Goal: Task Accomplishment & Management: Use online tool/utility

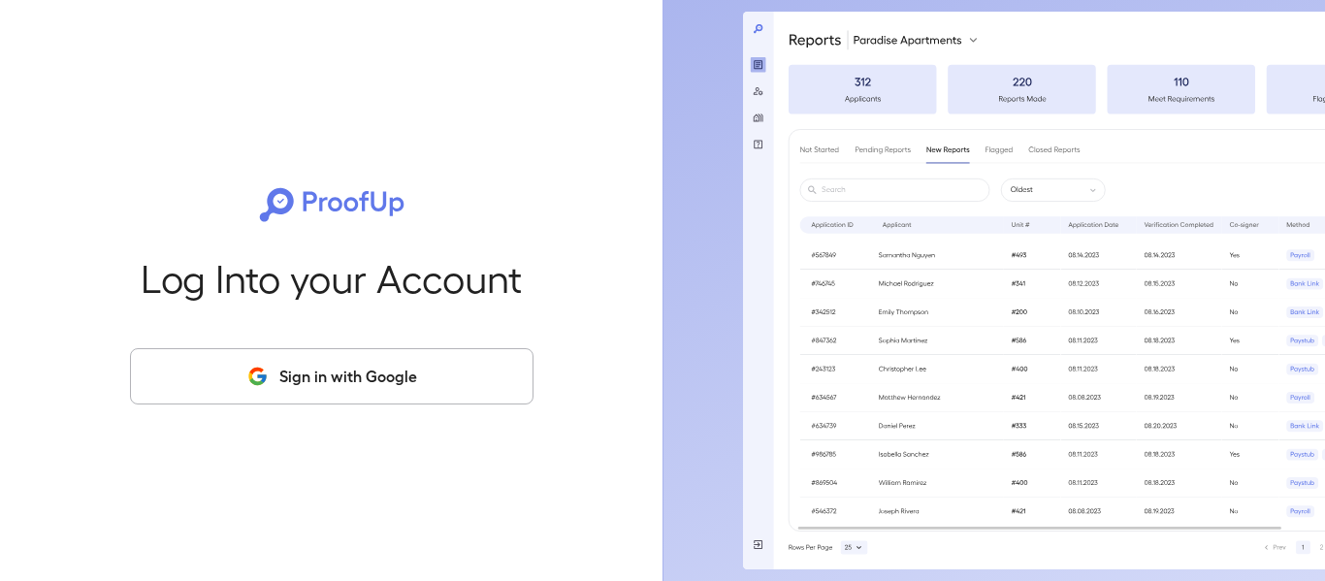
click at [383, 362] on button "Sign in with Google" at bounding box center [331, 376] width 403 height 56
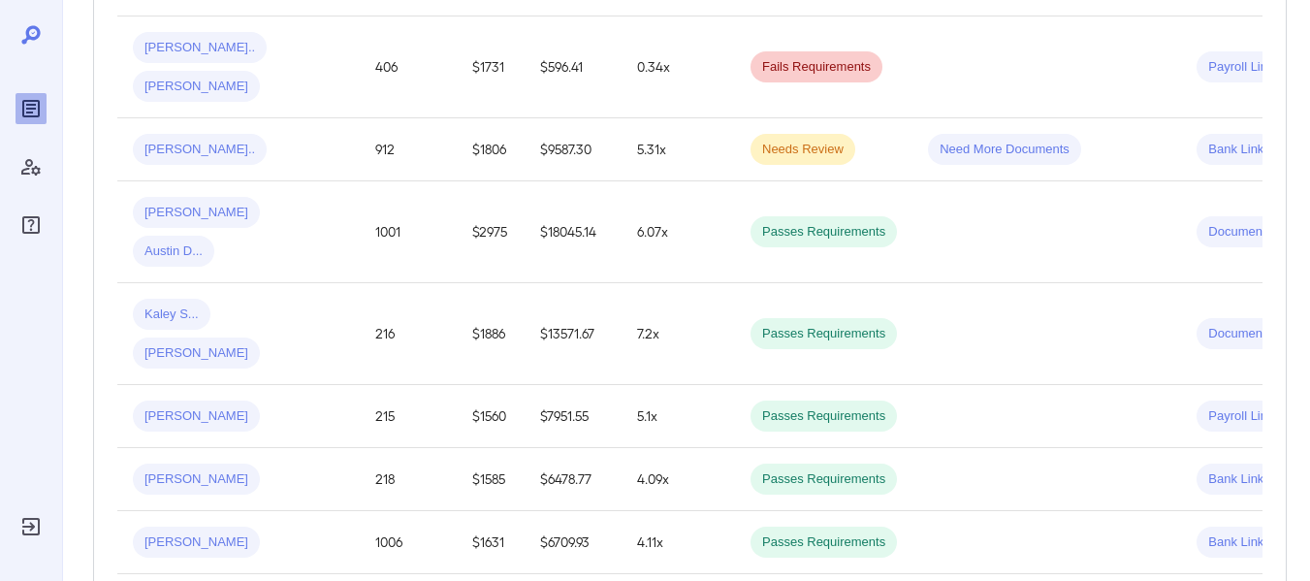
scroll to position [485, 0]
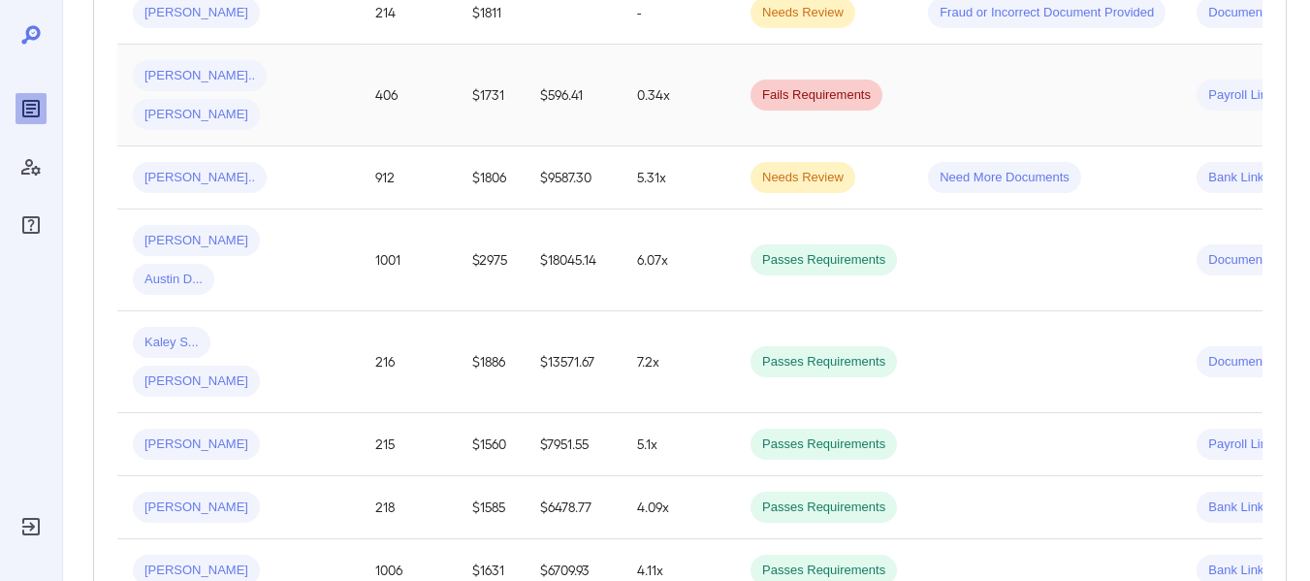
click at [246, 99] on div "Michelle R..." at bounding box center [196, 114] width 127 height 31
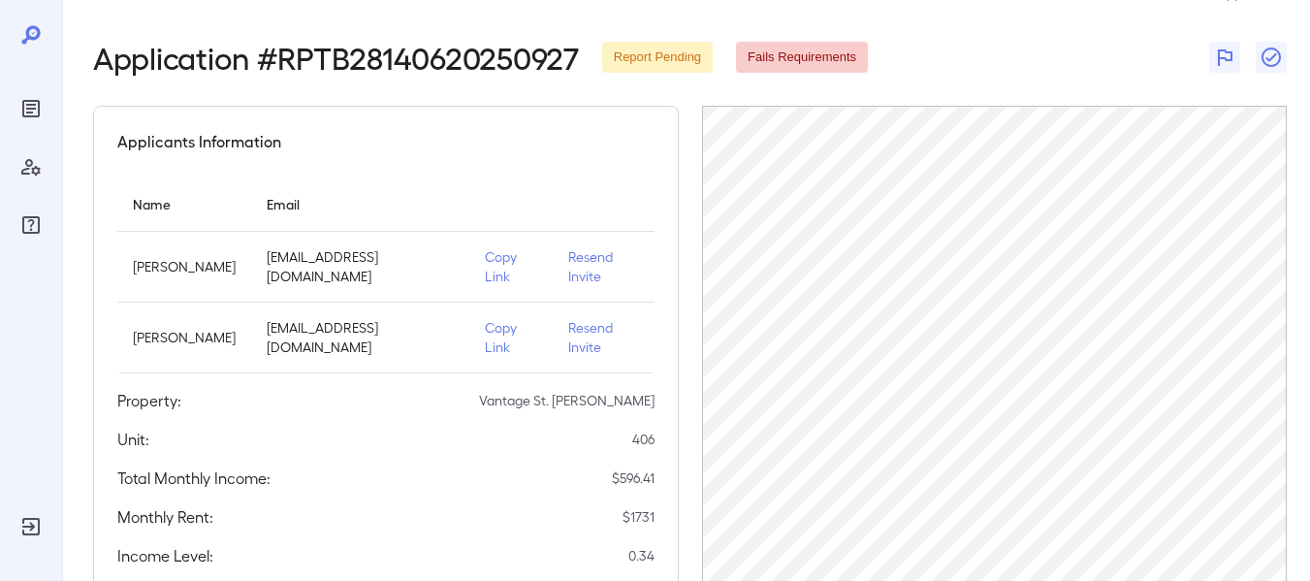
scroll to position [56, 0]
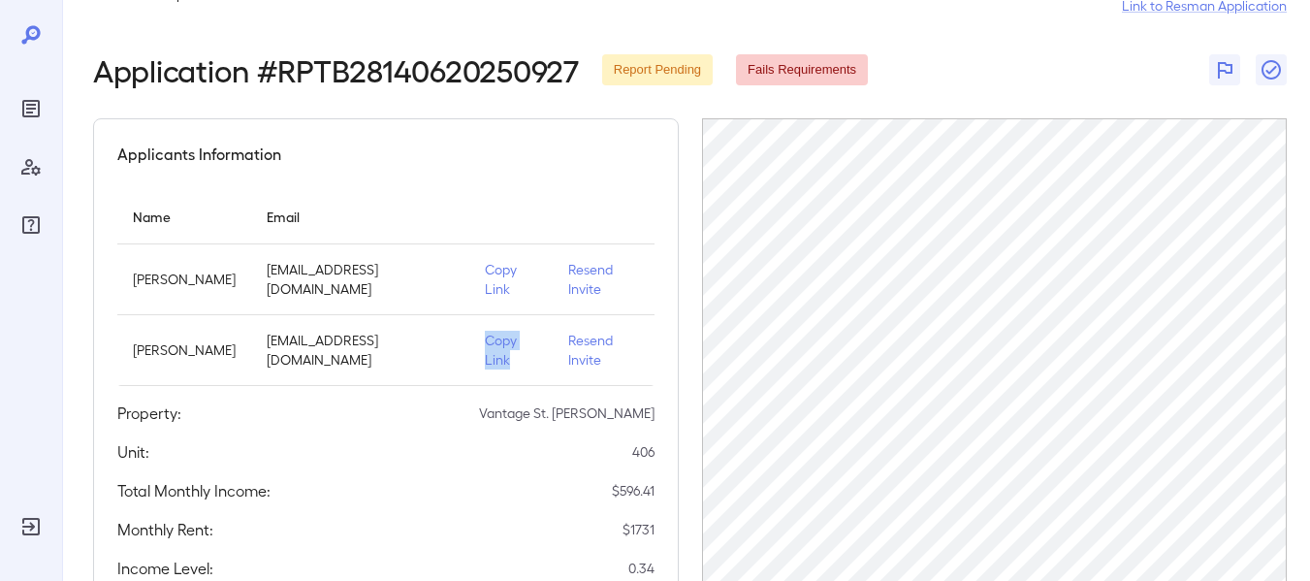
drag, startPoint x: 526, startPoint y: 321, endPoint x: 462, endPoint y: 324, distance: 64.1
click at [469, 324] on td "Copy Link" at bounding box center [510, 350] width 83 height 71
click at [485, 331] on p "Copy Link" at bounding box center [511, 350] width 52 height 39
